Goal: Find specific page/section: Find specific page/section

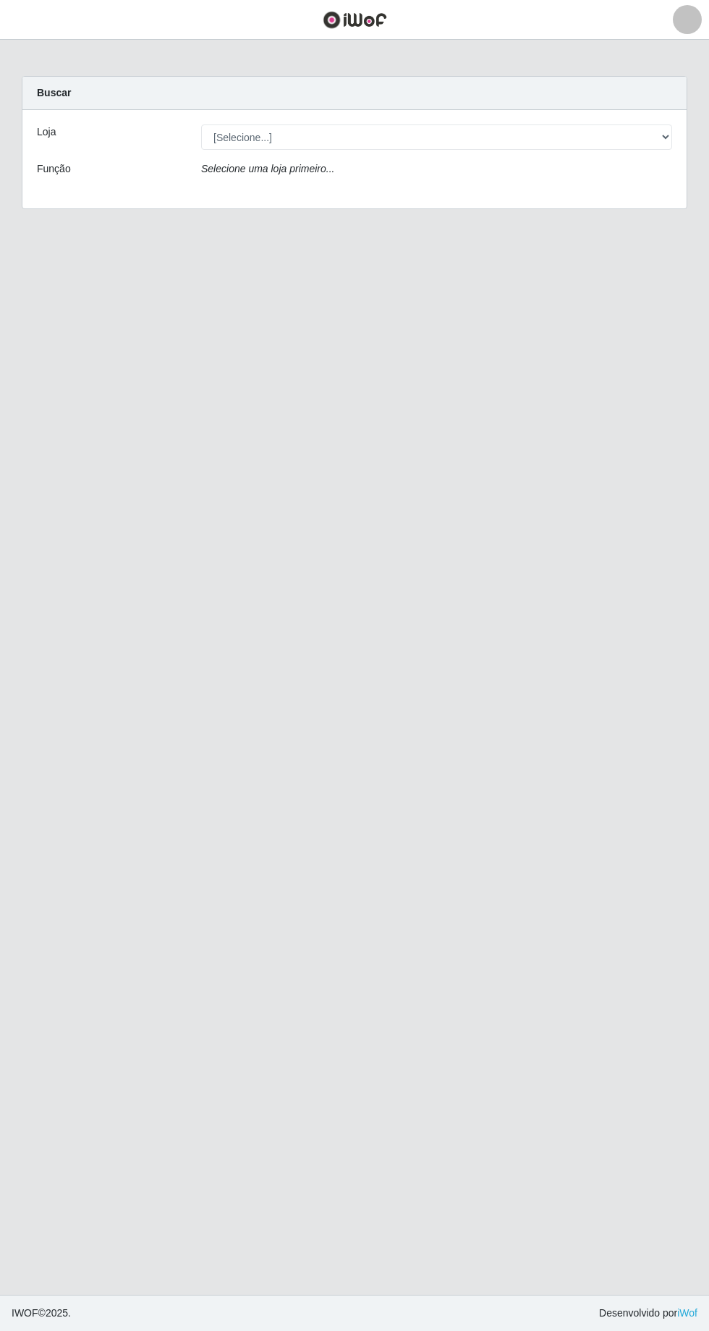
click at [601, 169] on div "Selecione uma loja primeiro..." at bounding box center [436, 171] width 493 height 21
click at [634, 131] on select "[Selecione...] [GEOGRAPHIC_DATA] - [GEOGRAPHIC_DATA] [GEOGRAPHIC_DATA] - [GEOGR…" at bounding box center [436, 136] width 471 height 25
click at [658, 137] on select "[Selecione...] [GEOGRAPHIC_DATA] - [GEOGRAPHIC_DATA] [GEOGRAPHIC_DATA] - [GEOGR…" at bounding box center [436, 136] width 471 height 25
select select "508"
click at [201, 124] on select "[Selecione...] [GEOGRAPHIC_DATA] - [GEOGRAPHIC_DATA] [GEOGRAPHIC_DATA] - [GEOGR…" at bounding box center [436, 136] width 471 height 25
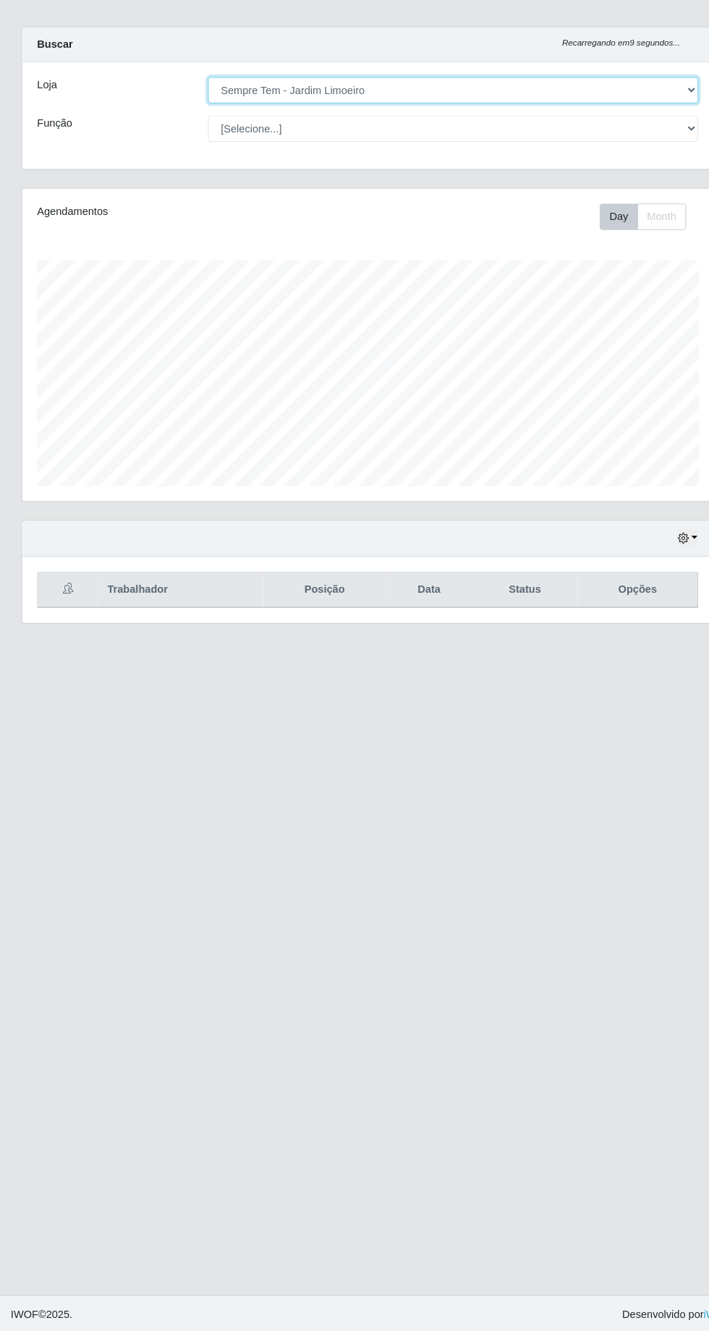
scroll to position [61, 0]
